Goal: Transaction & Acquisition: Book appointment/travel/reservation

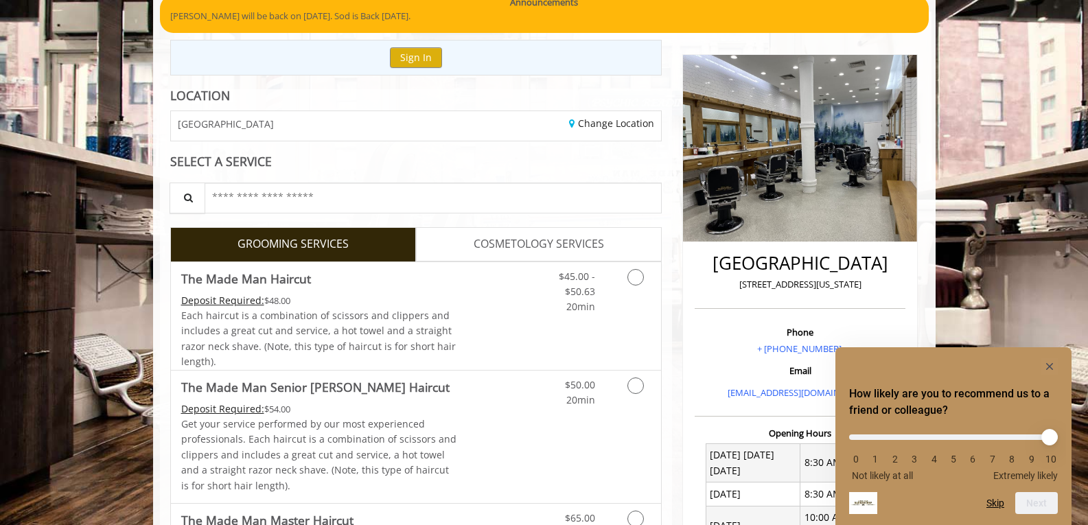
scroll to position [128, 0]
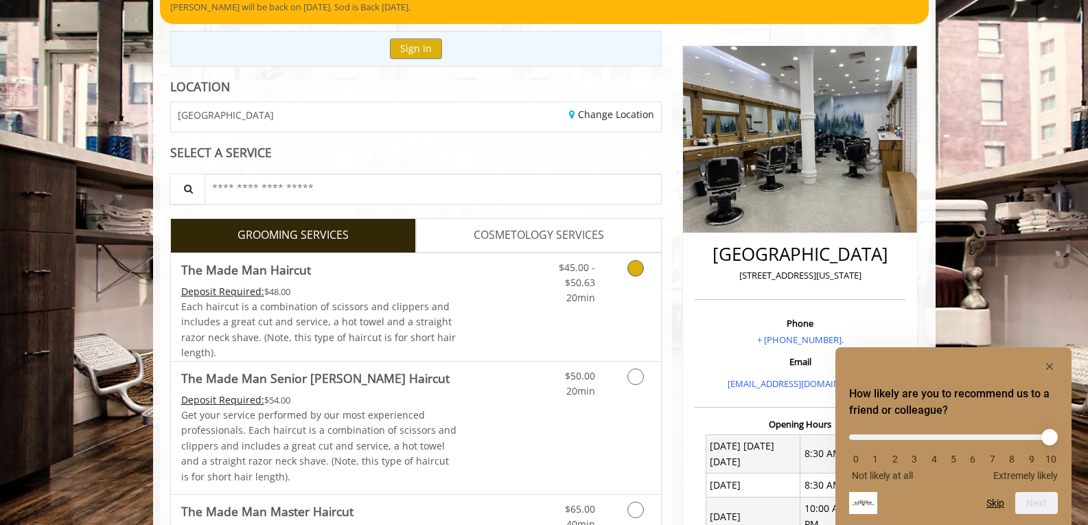
click at [641, 268] on icon "Grooming services" at bounding box center [635, 268] width 16 height 16
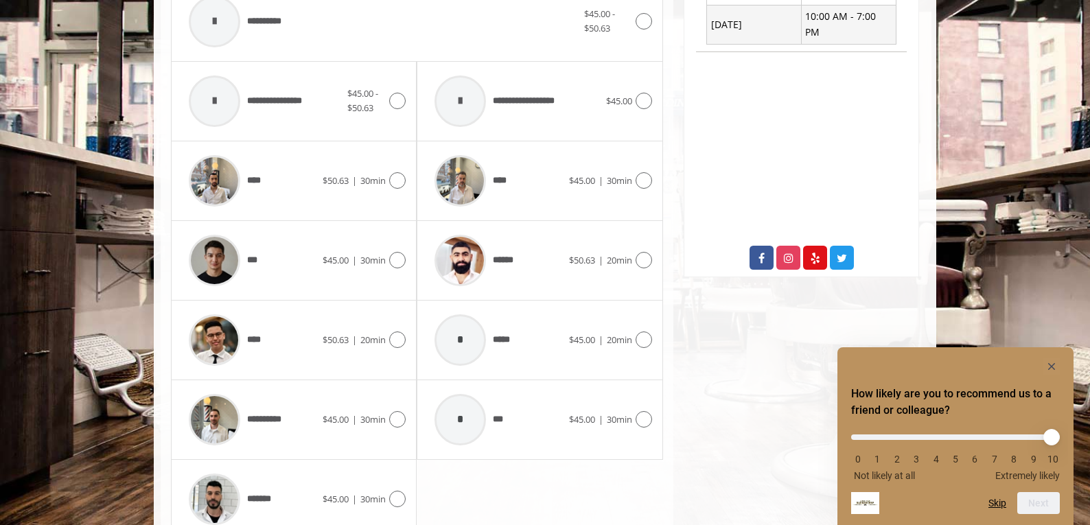
scroll to position [620, 0]
click at [632, 253] on div at bounding box center [642, 259] width 20 height 16
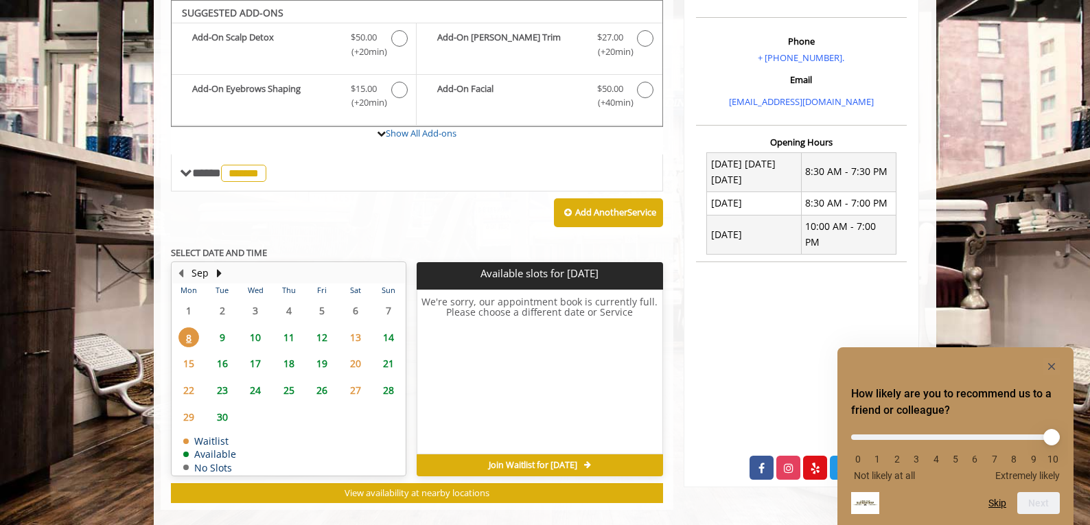
scroll to position [430, 0]
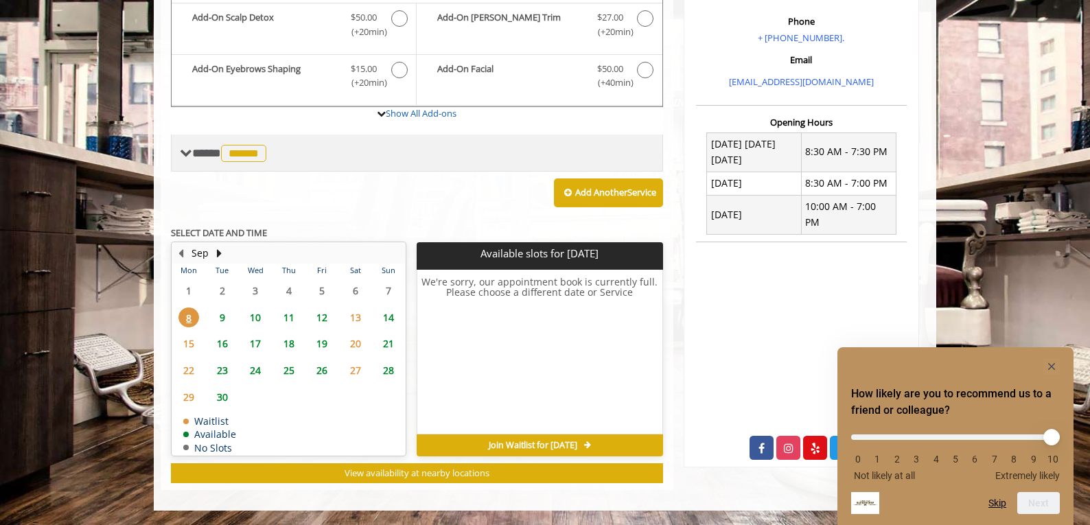
click at [196, 153] on span "**** ****** ********" at bounding box center [231, 153] width 78 height 12
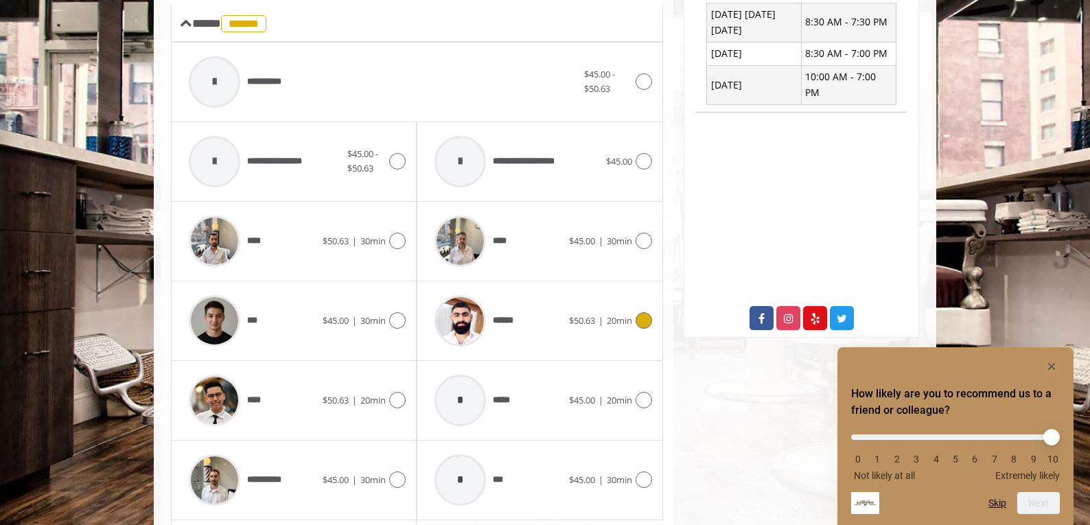
scroll to position [560, 0]
click at [646, 314] on icon at bounding box center [643, 320] width 16 height 16
click at [395, 239] on icon at bounding box center [397, 240] width 16 height 16
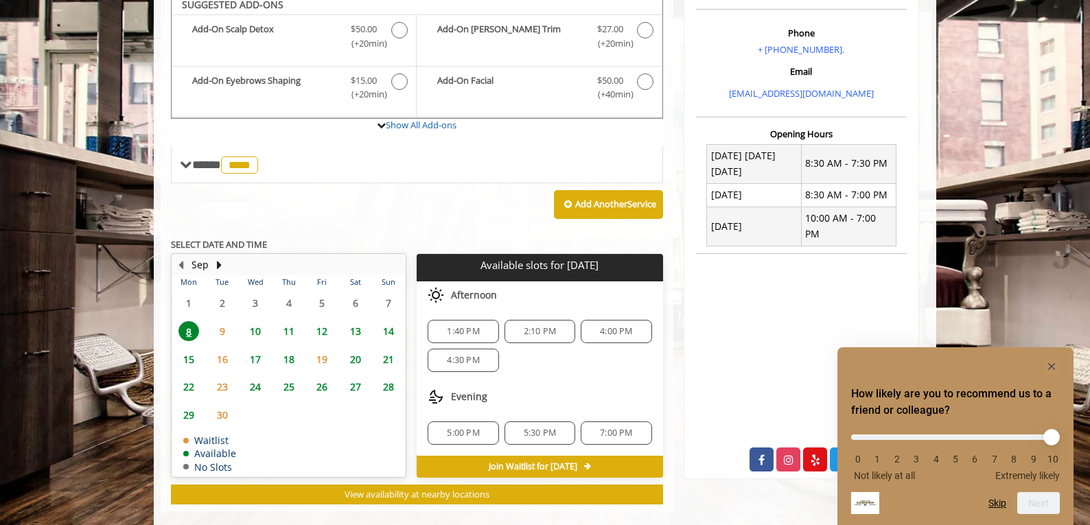
scroll to position [410, 0]
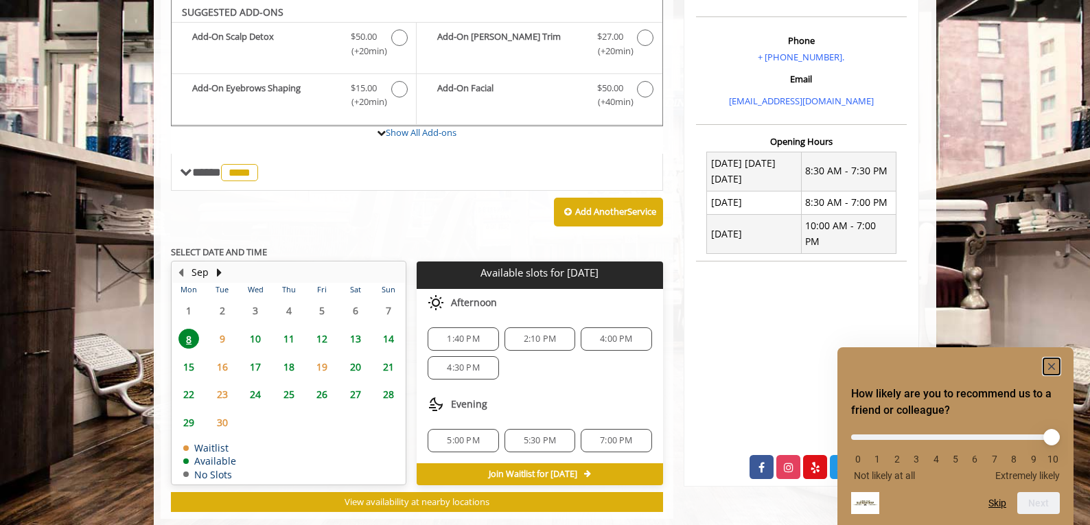
click at [1053, 360] on rect "Hide survey" at bounding box center [1051, 366] width 16 height 16
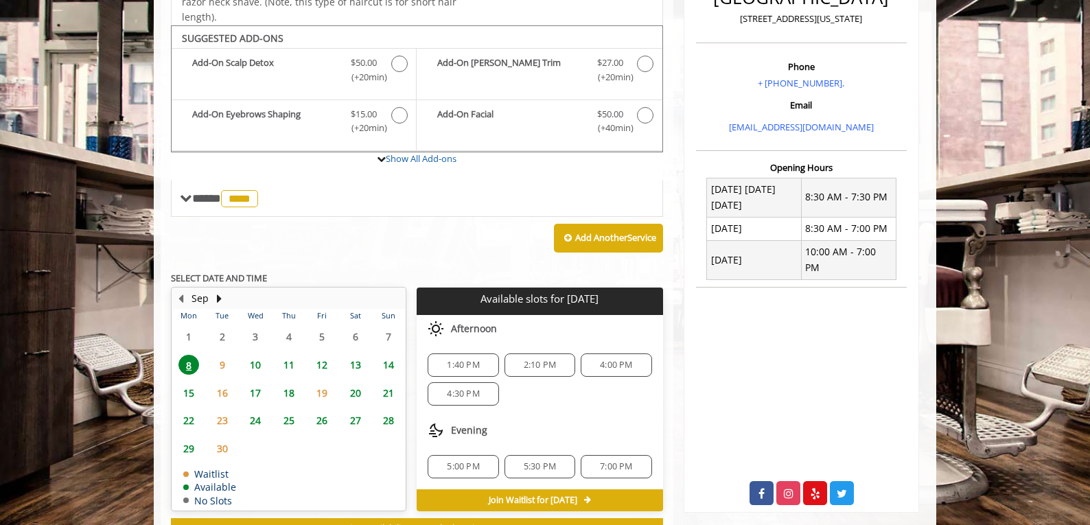
scroll to position [385, 0]
click at [465, 399] on div "4:30 PM" at bounding box center [463, 393] width 71 height 23
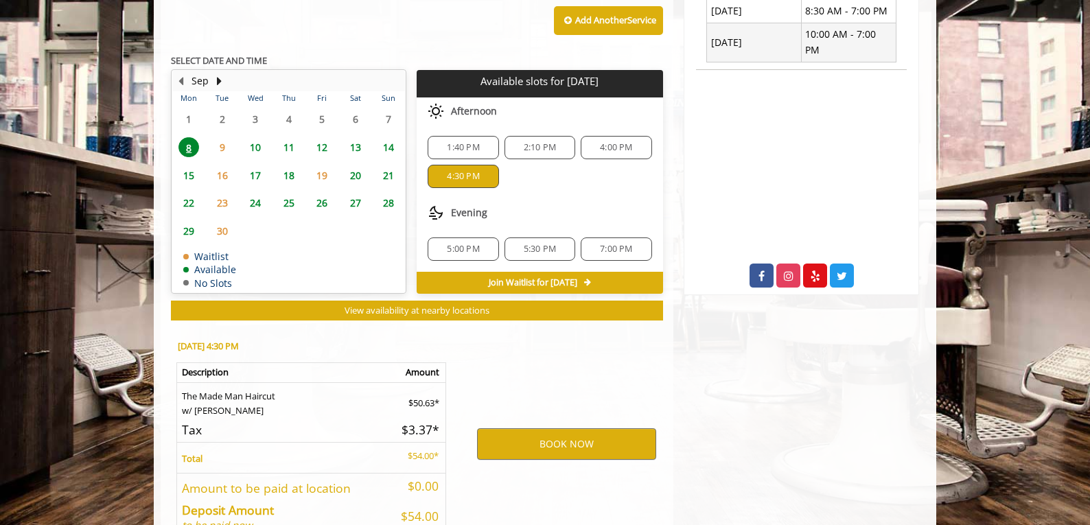
scroll to position [687, 0]
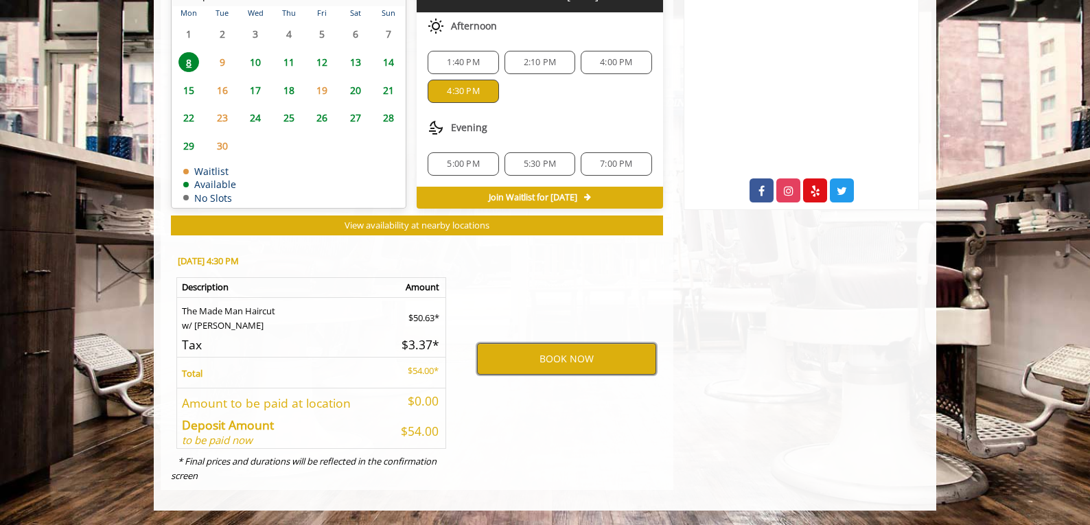
click at [515, 374] on button "BOOK NOW" at bounding box center [566, 359] width 179 height 32
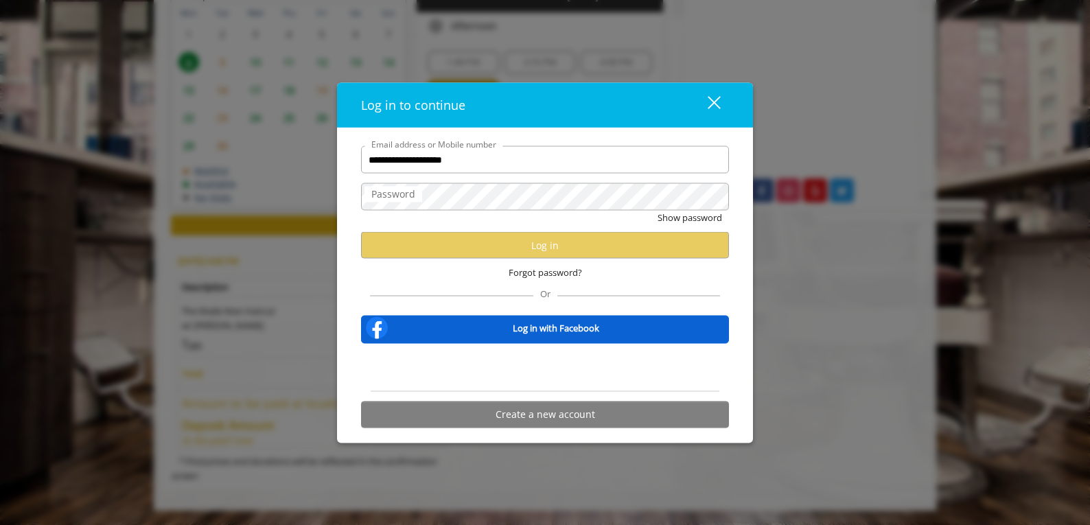
type input "**********"
click at [379, 191] on label "Password" at bounding box center [393, 194] width 58 height 15
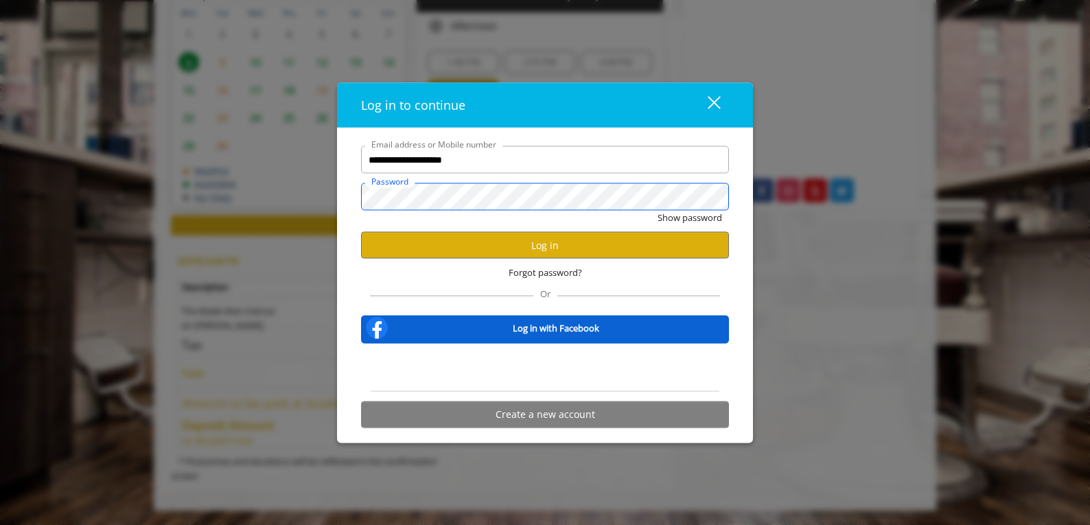
click at [657, 211] on button "Show password" at bounding box center [689, 218] width 65 height 14
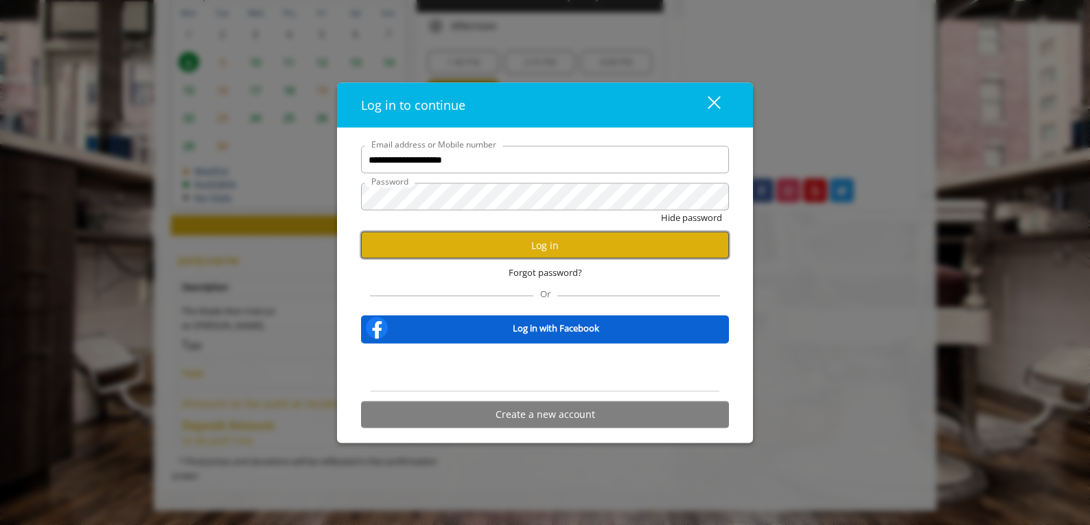
click at [410, 242] on button "Log in" at bounding box center [545, 245] width 368 height 27
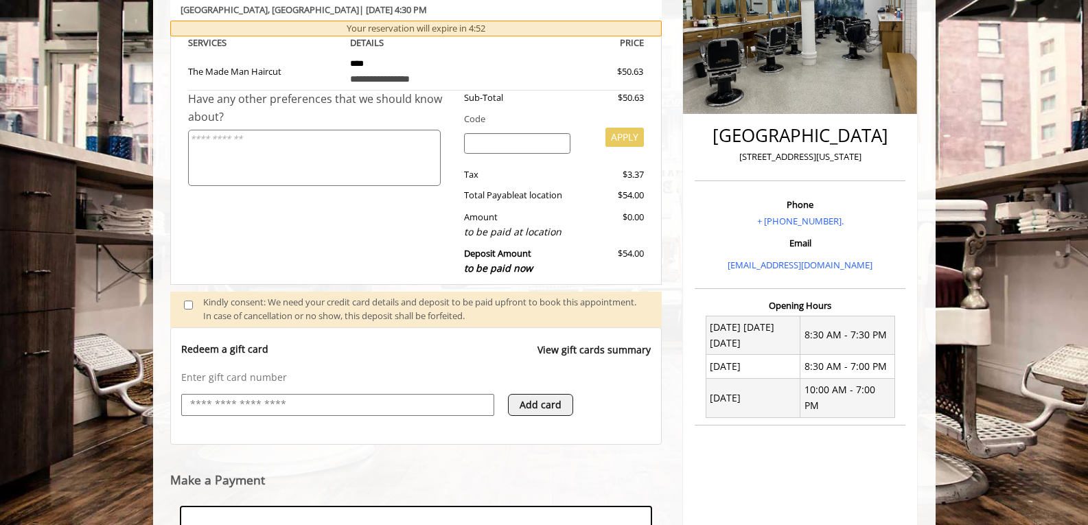
scroll to position [446, 0]
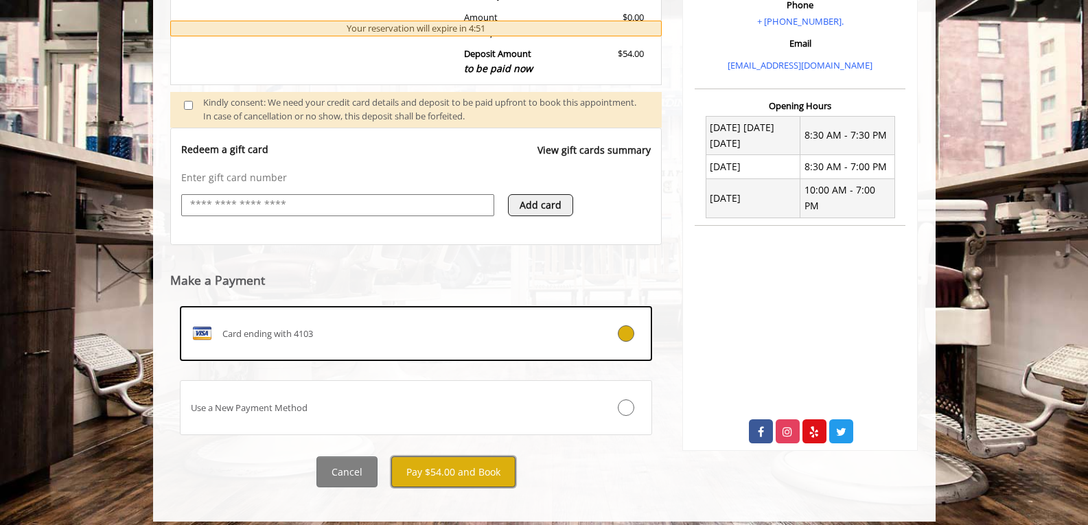
click at [478, 469] on button "Pay $54.00 and Book" at bounding box center [453, 471] width 124 height 31
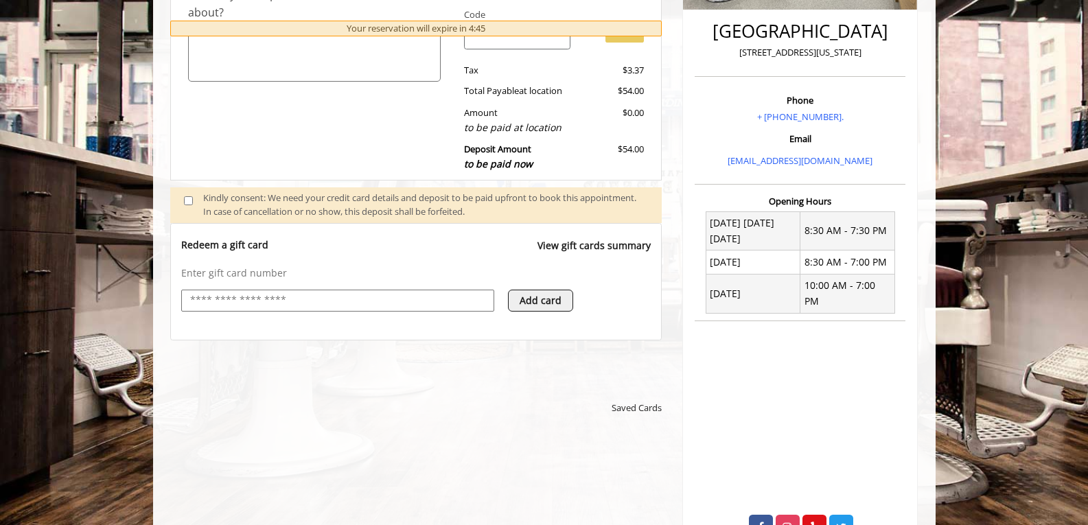
scroll to position [387, 0]
